Goal: Use online tool/utility: Utilize a website feature to perform a specific function

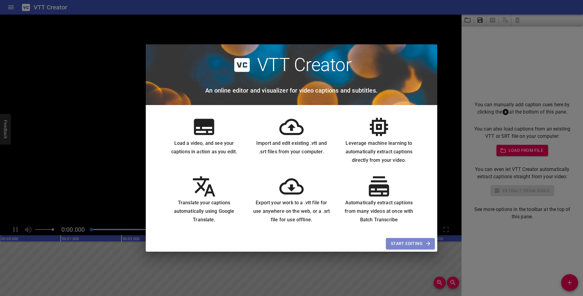
click at [413, 242] on span "Start Editing" at bounding box center [410, 244] width 39 height 8
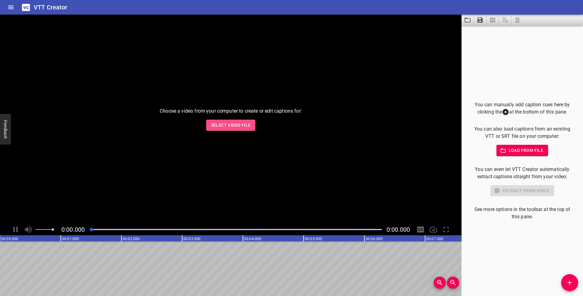
click at [240, 124] on span "Select Video File" at bounding box center [231, 125] width 40 height 8
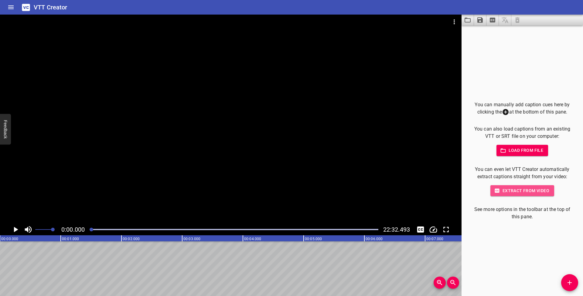
click at [516, 189] on span "Extract from video" at bounding box center [522, 191] width 54 height 8
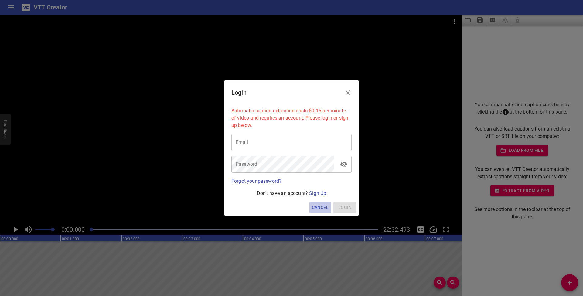
click at [322, 205] on span "Cancel" at bounding box center [320, 208] width 17 height 8
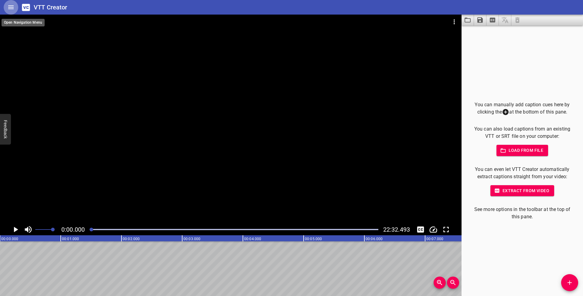
click at [8, 6] on icon "Home" at bounding box center [10, 7] width 7 height 7
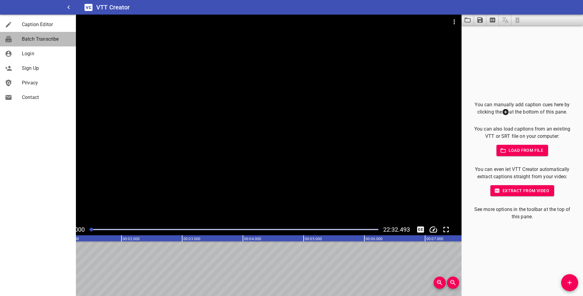
click at [31, 42] on span "Batch Transcribe" at bounding box center [46, 39] width 49 height 7
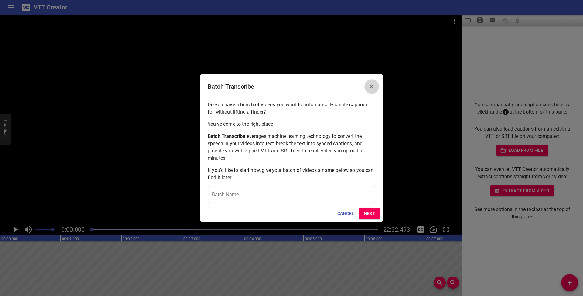
click at [370, 88] on icon "Close" at bounding box center [372, 86] width 4 height 4
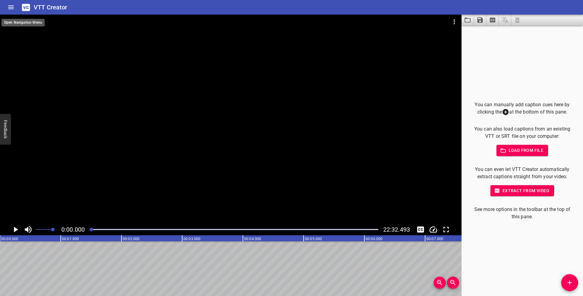
click at [7, 7] on button "Home" at bounding box center [11, 7] width 15 height 15
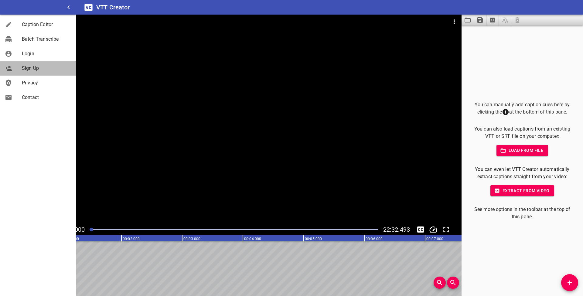
click at [30, 68] on span "Sign Up" at bounding box center [46, 68] width 49 height 7
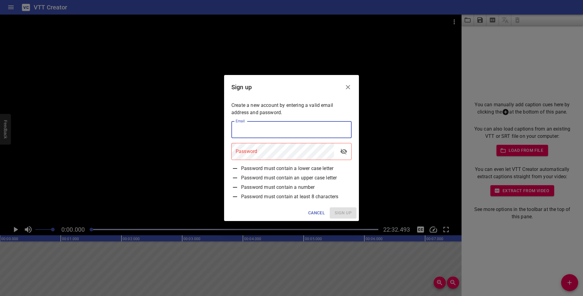
click at [246, 133] on input "email" at bounding box center [291, 129] width 120 height 17
type input "[EMAIL_ADDRESS][DOMAIN_NAME]"
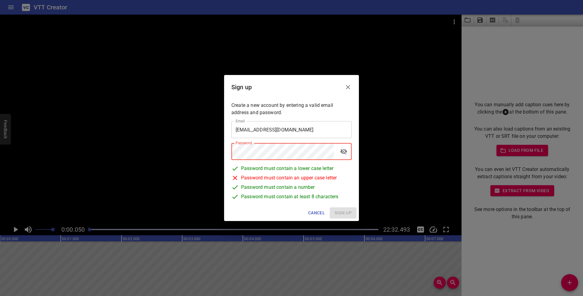
scroll to position [0, 3]
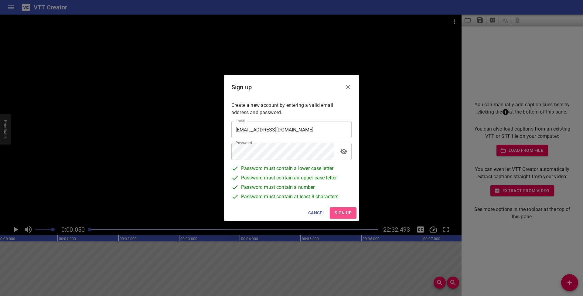
click at [338, 209] on span "Sign up" at bounding box center [343, 213] width 17 height 8
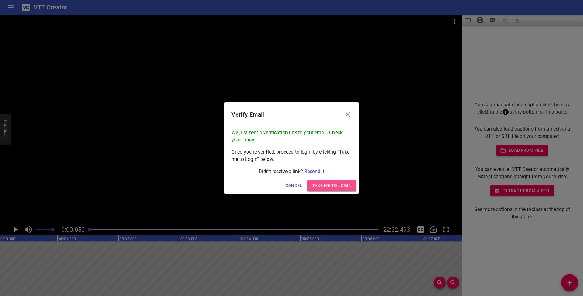
click at [330, 183] on span "Take me to Login" at bounding box center [331, 186] width 39 height 8
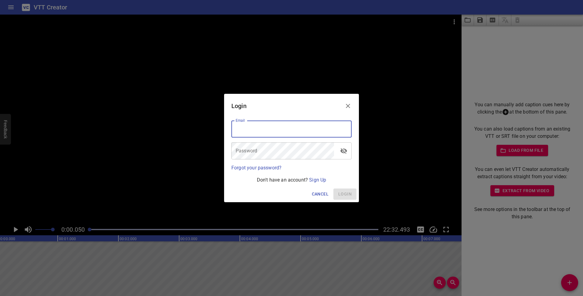
click at [280, 126] on input "email" at bounding box center [291, 129] width 120 height 17
type input "[EMAIL_ADDRESS][DOMAIN_NAME]"
click at [348, 195] on span "Login" at bounding box center [344, 194] width 13 height 8
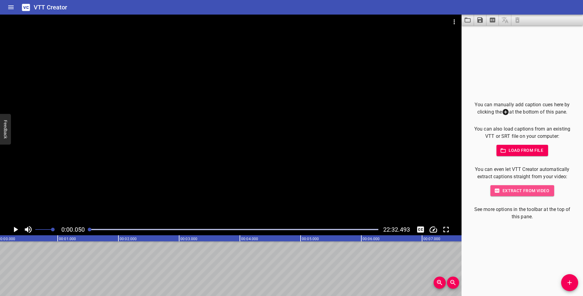
click at [518, 188] on span "Extract from video" at bounding box center [522, 191] width 54 height 8
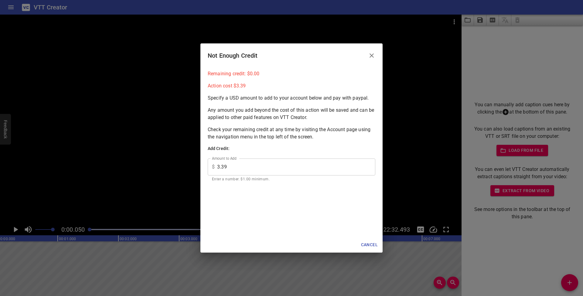
click at [370, 56] on icon "Close" at bounding box center [371, 55] width 7 height 7
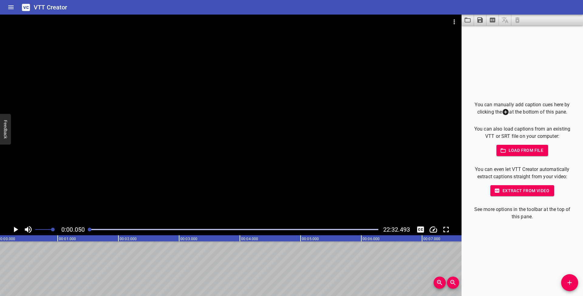
click at [15, 228] on icon "Play/Pause" at bounding box center [16, 229] width 4 height 5
click at [15, 228] on icon "Play/Pause" at bounding box center [15, 229] width 5 height 5
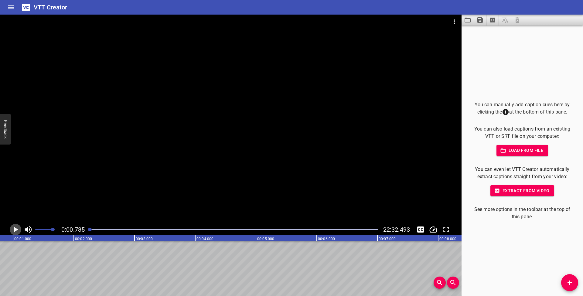
click at [18, 228] on icon "Play/Pause" at bounding box center [15, 229] width 9 height 9
click at [38, 238] on text "00:02.000" at bounding box center [46, 239] width 17 height 4
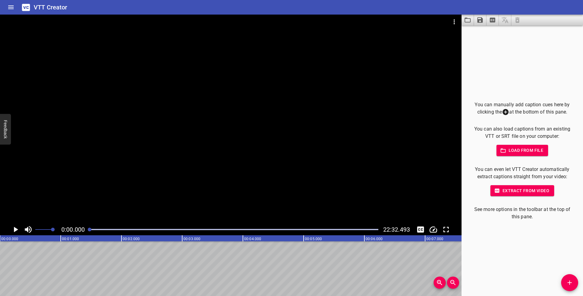
click at [88, 229] on div at bounding box center [90, 230] width 4 height 4
click at [420, 227] on icon "Toggle captions" at bounding box center [420, 229] width 7 height 6
click at [492, 21] on icon "Extract captions from video" at bounding box center [492, 20] width 5 height 5
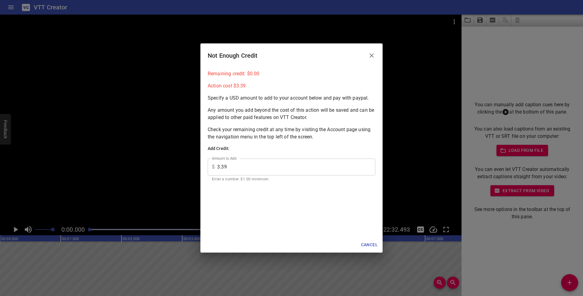
click at [373, 54] on icon "Close" at bounding box center [372, 55] width 4 height 4
